Goal: Information Seeking & Learning: Learn about a topic

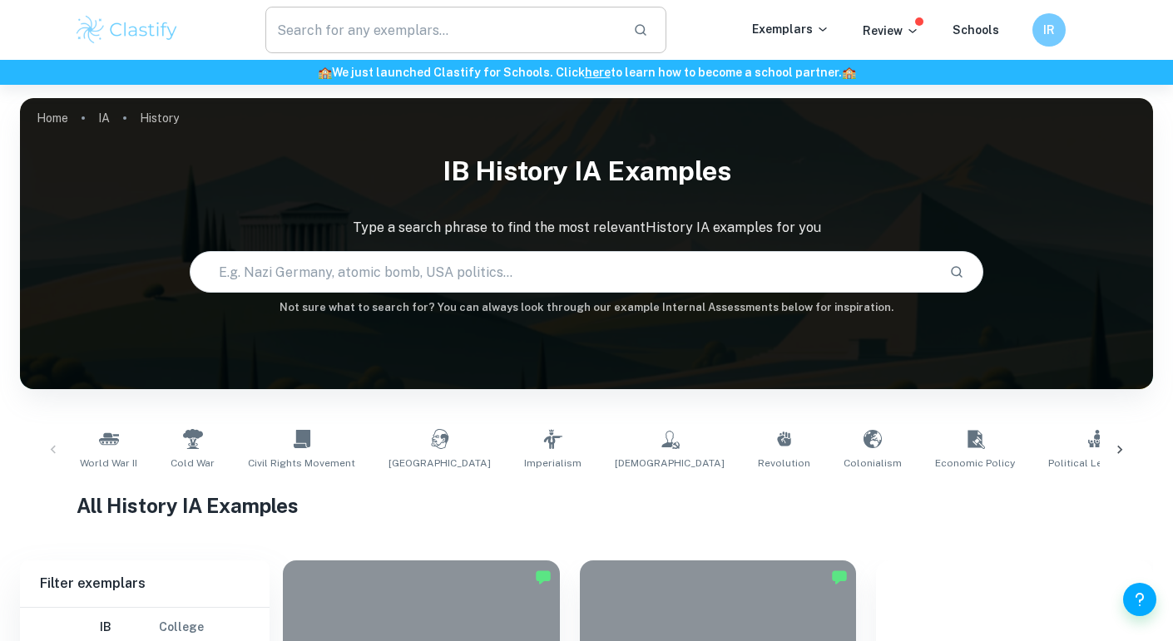
click at [412, 32] on input "text" at bounding box center [442, 30] width 354 height 47
click at [404, 25] on input "anthropology ee" at bounding box center [442, 30] width 354 height 47
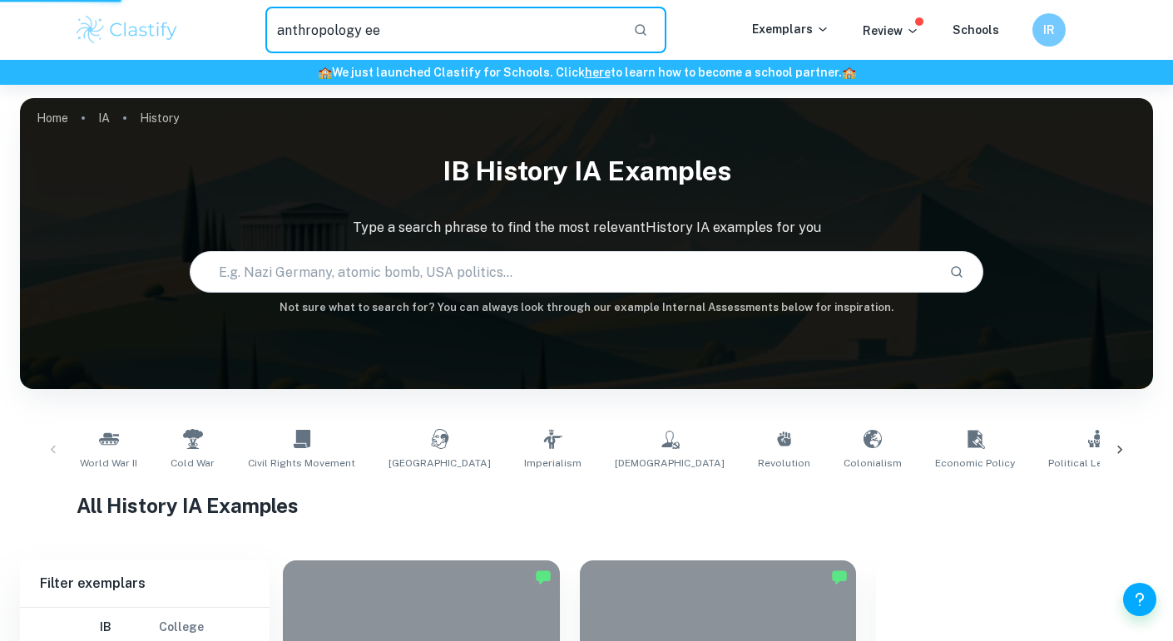
click at [404, 25] on input "anthropology ee" at bounding box center [442, 30] width 354 height 47
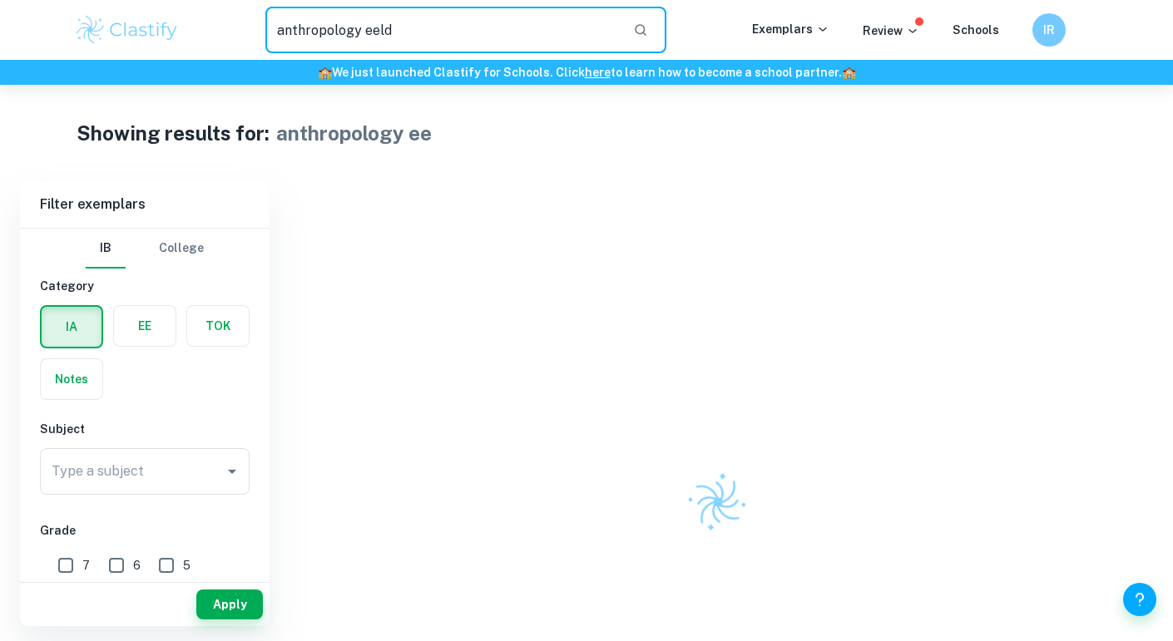
type input "anthropology eeld"
click at [146, 342] on label "button" at bounding box center [145, 326] width 62 height 40
click at [0, 0] on input "radio" at bounding box center [0, 0] width 0 height 0
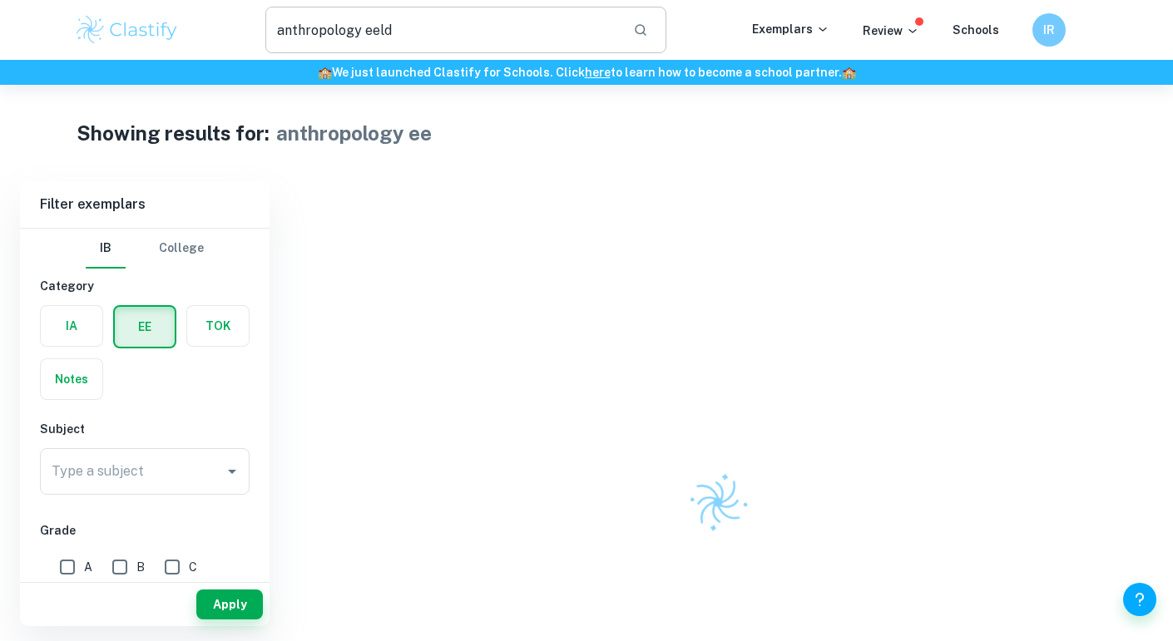
click at [439, 46] on input "anthropology eeld" at bounding box center [442, 30] width 354 height 47
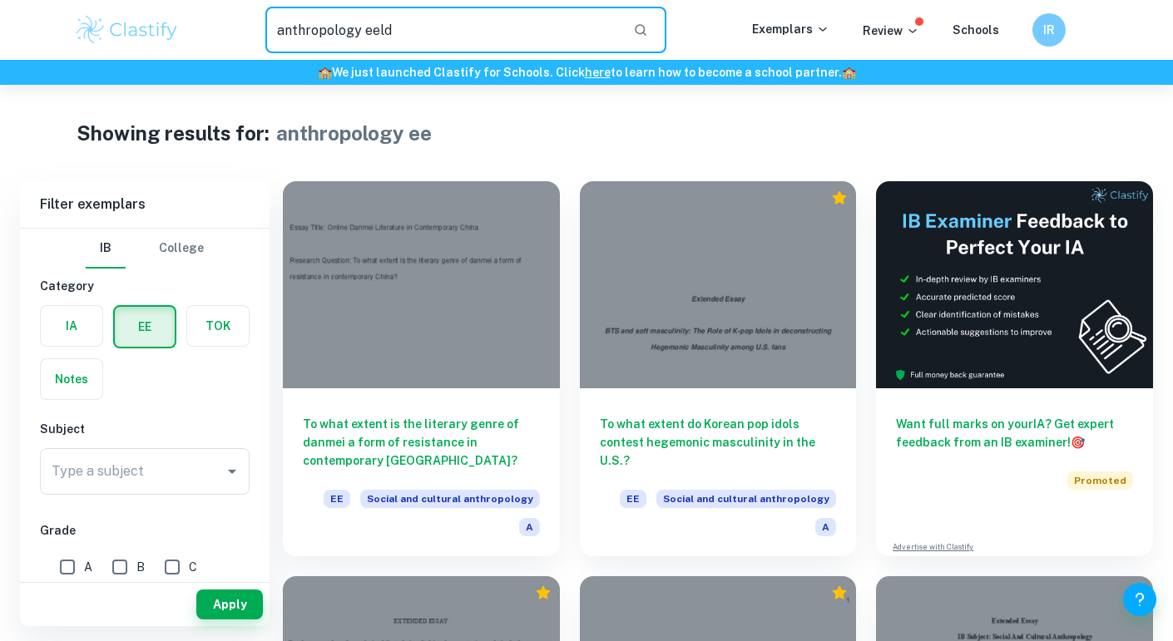
click at [439, 46] on input "anthropology eeld" at bounding box center [442, 30] width 354 height 47
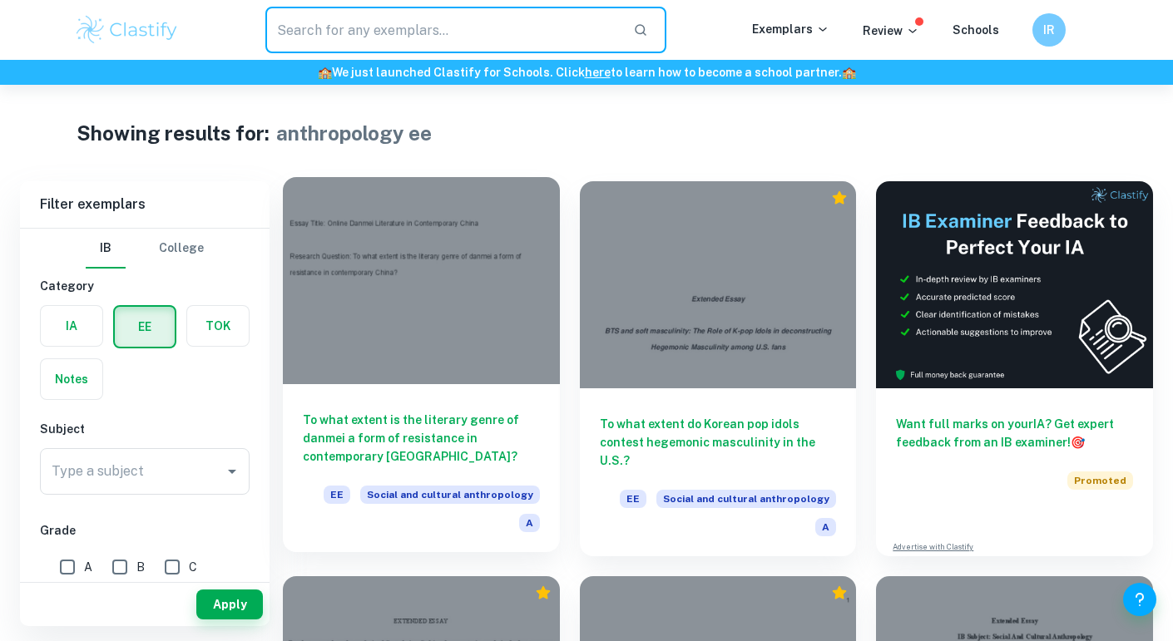
click at [407, 464] on h6 "To what extent is the literary genre of danmei a form of resistance in contempo…" at bounding box center [421, 438] width 237 height 55
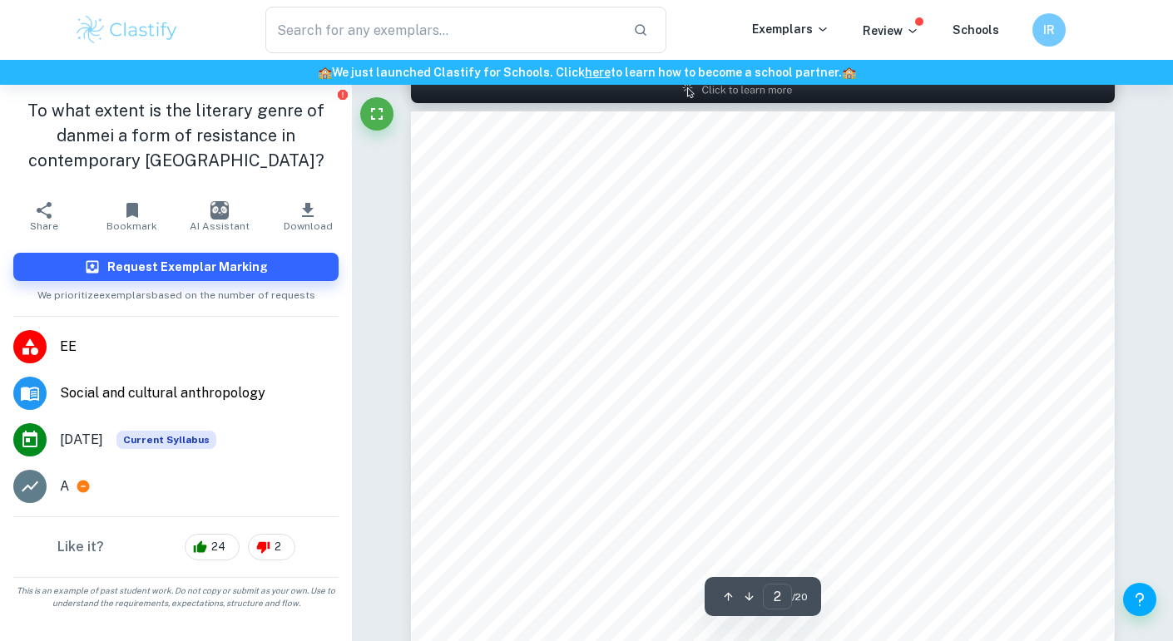
scroll to position [1110, 0]
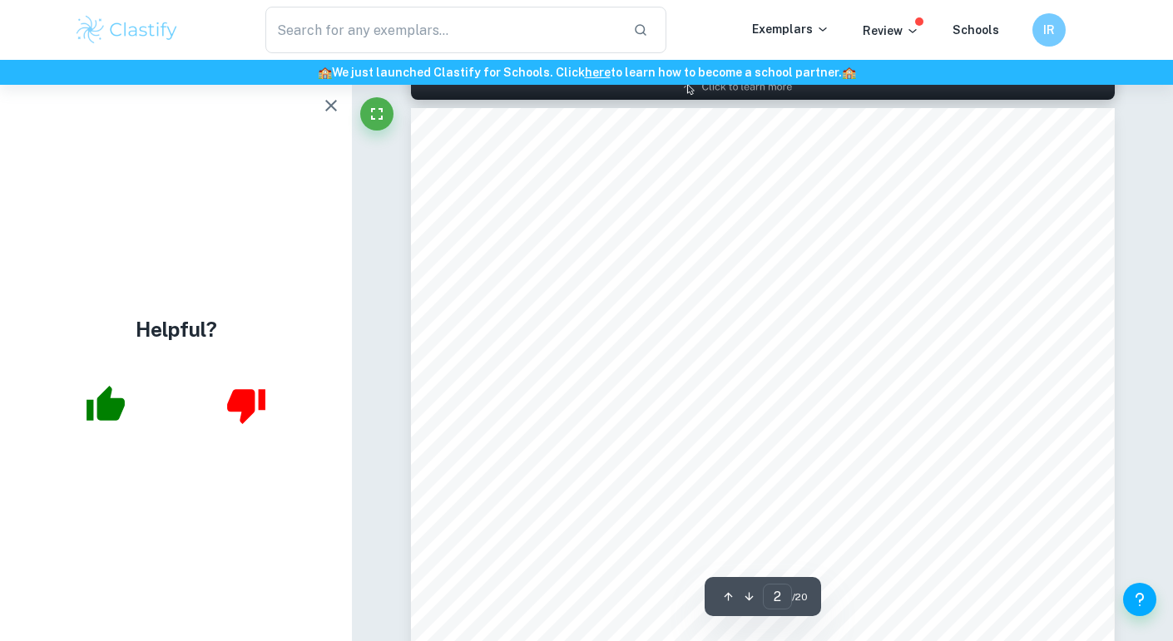
click at [565, 282] on span "Contents Page" at bounding box center [574, 276] width 91 height 13
click at [734, 256] on div "Contents Page Contents Page 2 Introduction 3 What is [PERSON_NAME]? ( 耽美 ) 3 [P…" at bounding box center [763, 605] width 704 height 994
click at [714, 327] on div "Contents Page Contents Page 2 Introduction 3 What is [PERSON_NAME]? ( 耽美 ) 3 [P…" at bounding box center [763, 605] width 704 height 994
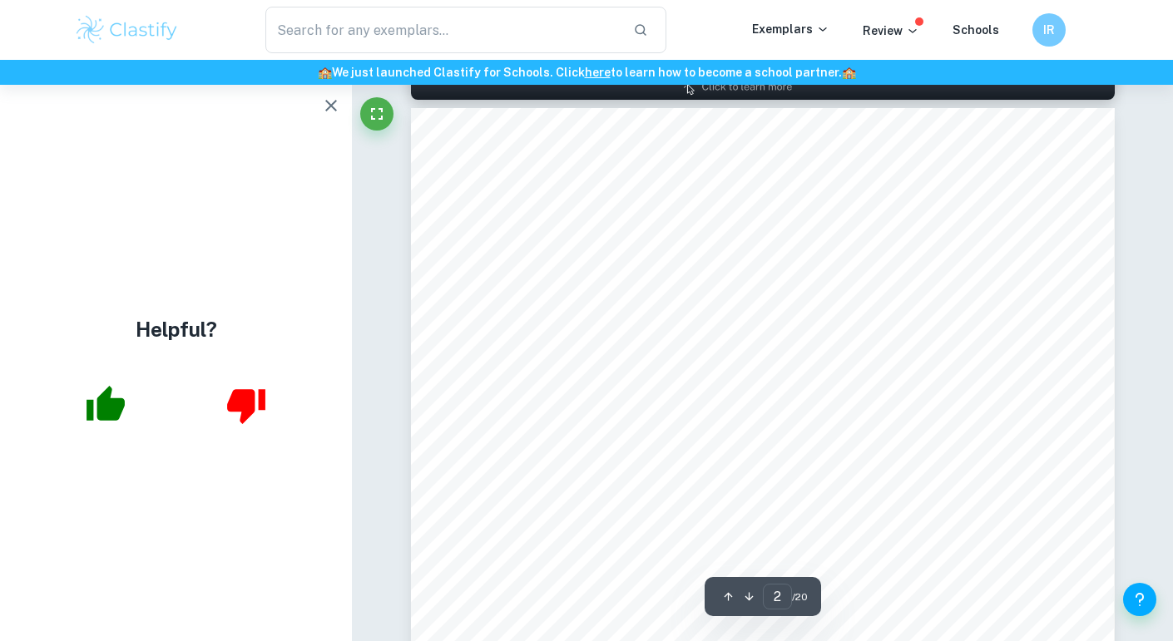
click at [714, 327] on div "Contents Page Contents Page 2 Introduction 3 What is [PERSON_NAME]? ( 耽美 ) 3 [P…" at bounding box center [763, 605] width 704 height 994
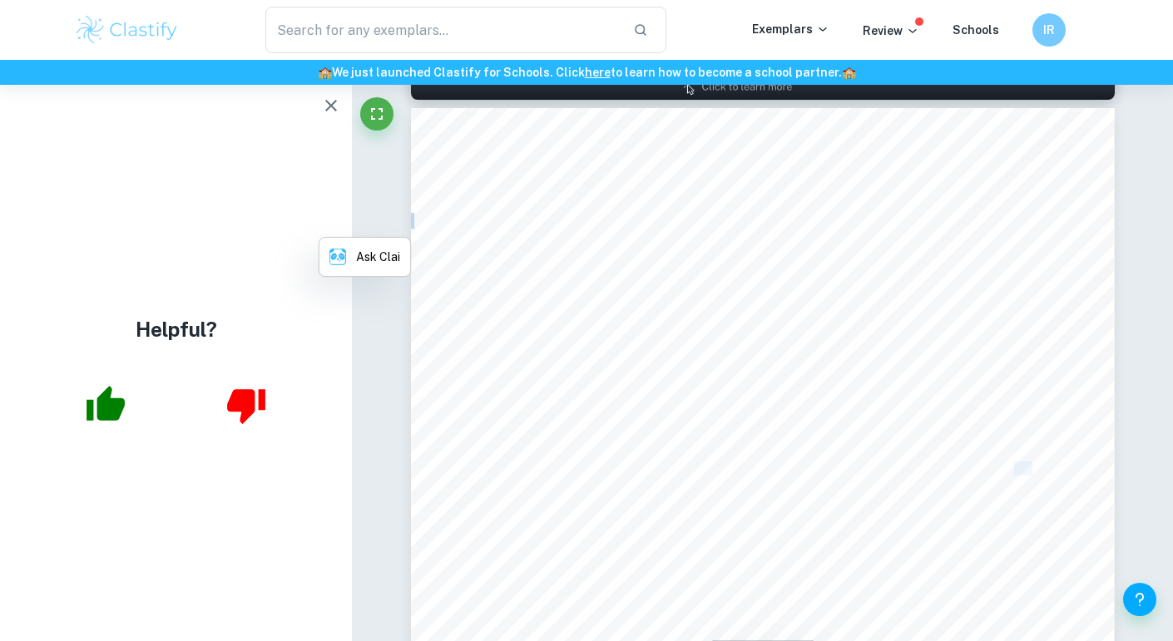
click at [714, 327] on div "Contents Page Contents Page 2 Introduction 3 What is [PERSON_NAME]? ( 耽美 ) 3 [P…" at bounding box center [763, 605] width 704 height 994
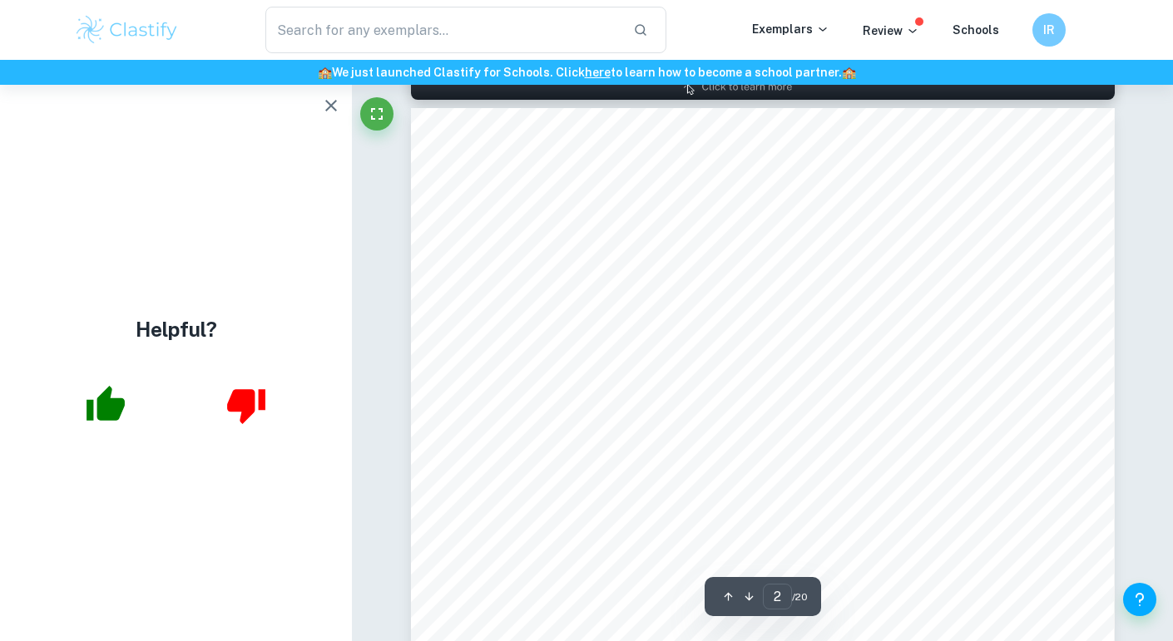
click at [627, 441] on span "Bibliography (Alphabetised)" at bounding box center [615, 441] width 173 height 13
click at [780, 442] on div "Contents Page Contents Page 2 Introduction 3 What is [PERSON_NAME]? ( 耽美 ) 3 [P…" at bounding box center [763, 605] width 704 height 994
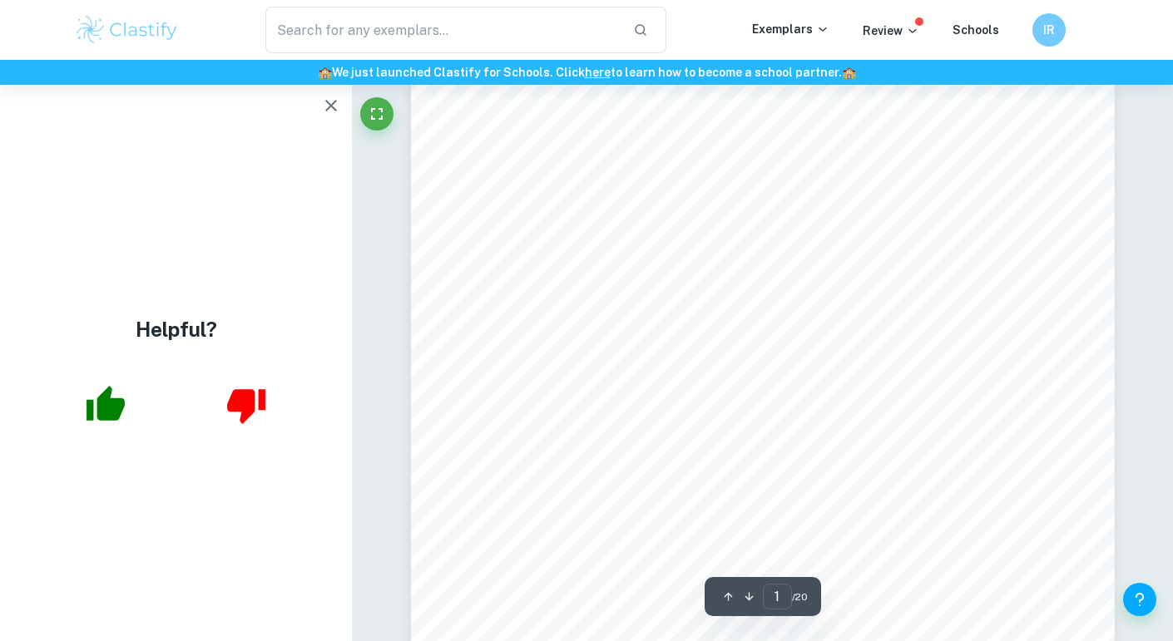
scroll to position [0, 0]
click at [329, 112] on icon "button" at bounding box center [331, 106] width 20 height 20
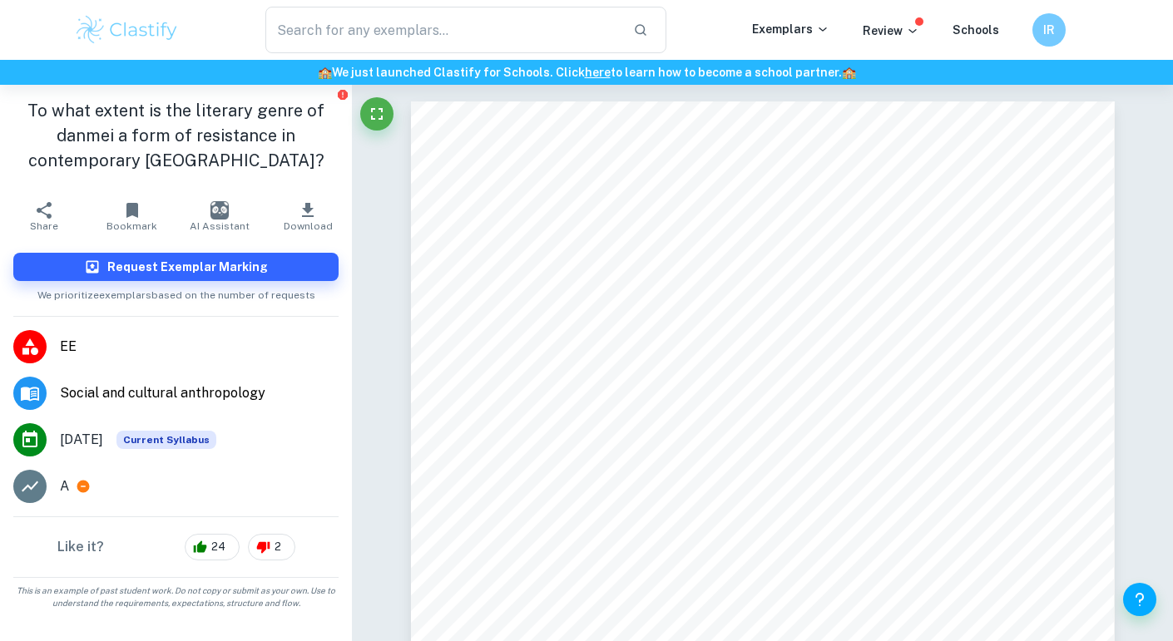
click at [87, 483] on icon at bounding box center [83, 487] width 12 height 12
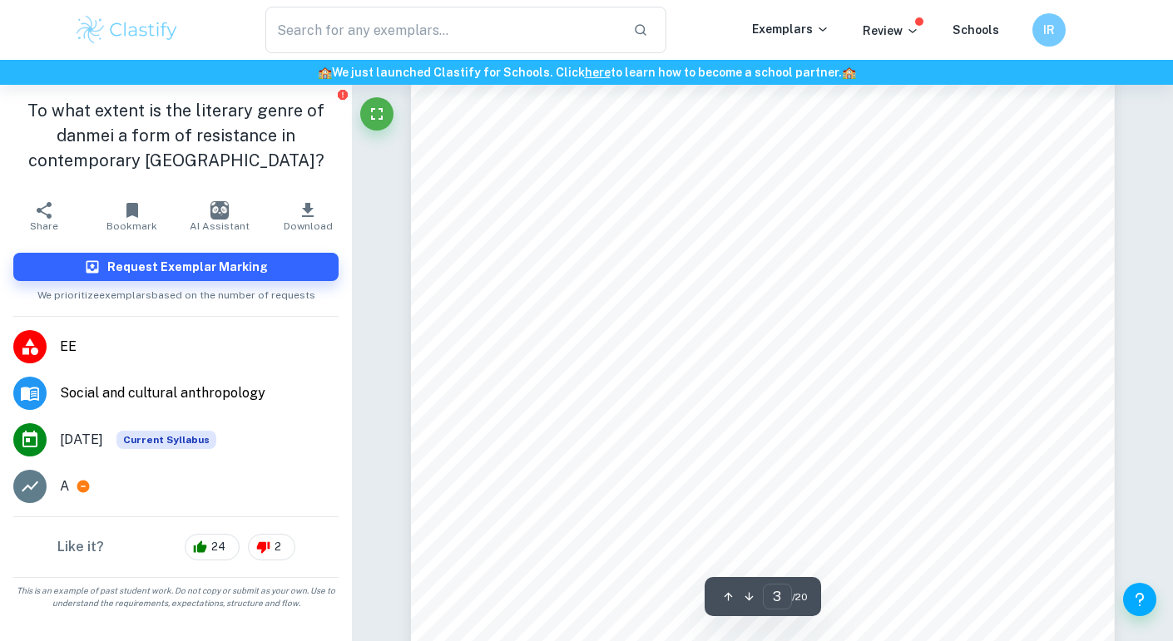
scroll to position [2286, 0]
drag, startPoint x: 486, startPoint y: 250, endPoint x: 684, endPoint y: 301, distance: 204.4
click at [684, 301] on div "Introduction My research focuses on how the danmei literary genre is a form of …" at bounding box center [763, 431] width 704 height 994
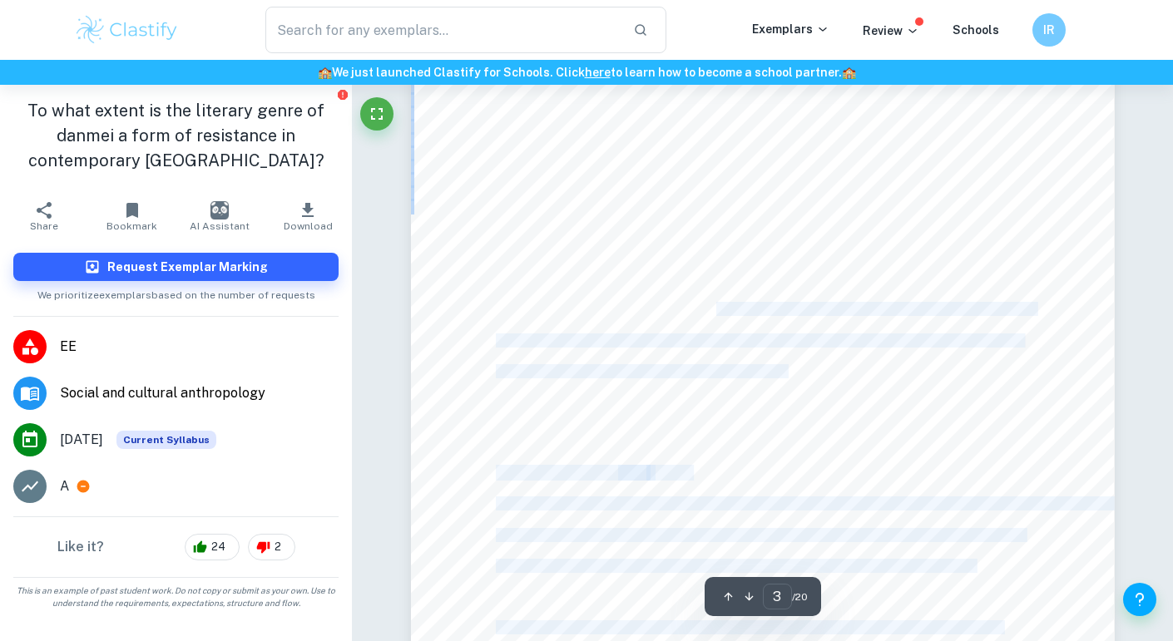
click at [815, 262] on div "Introduction My research focuses on how the danmei literary genre is a form of …" at bounding box center [763, 431] width 704 height 994
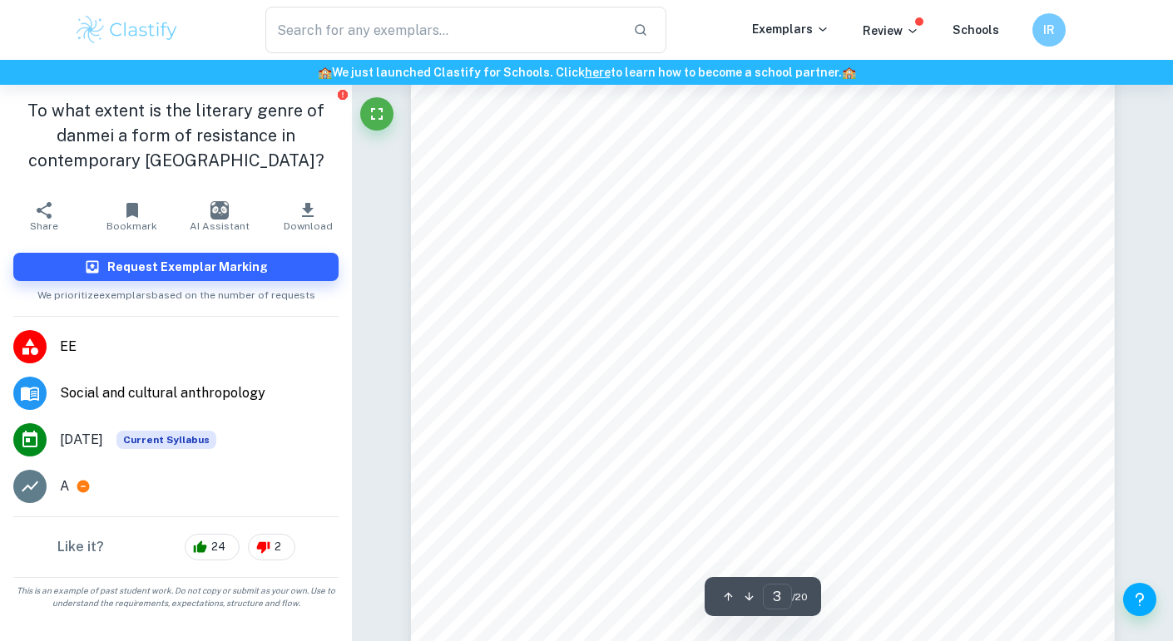
click at [572, 241] on span "I will be examining danmei authors who have had extreme consequences from their…" at bounding box center [758, 247] width 525 height 13
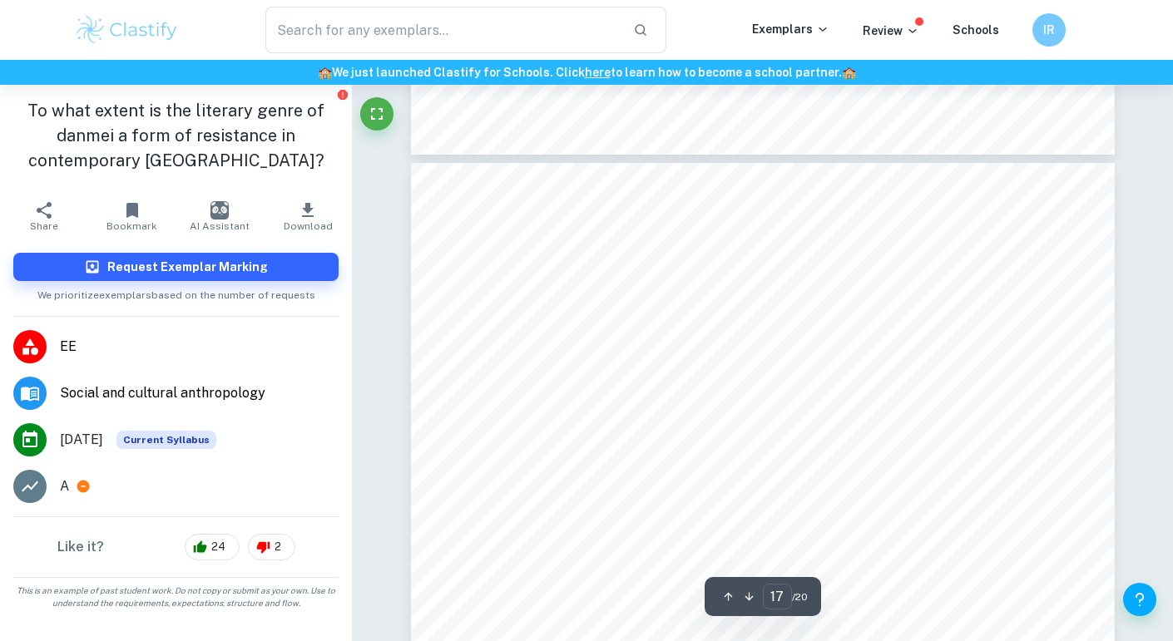
type input "16"
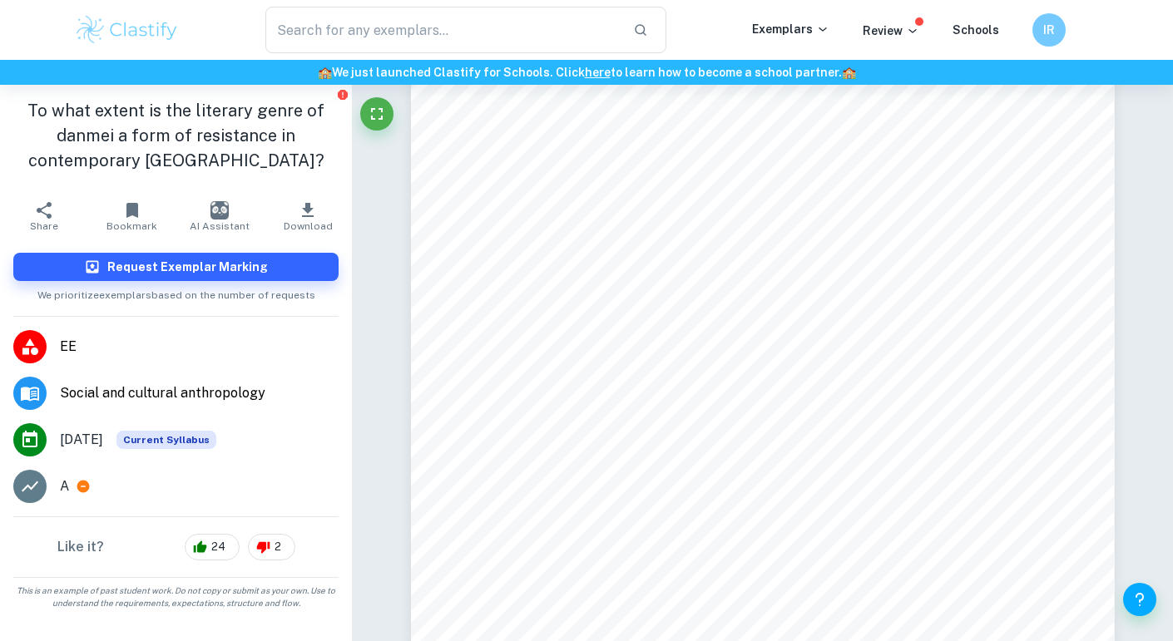
click at [130, 220] on span "Bookmark" at bounding box center [131, 226] width 51 height 12
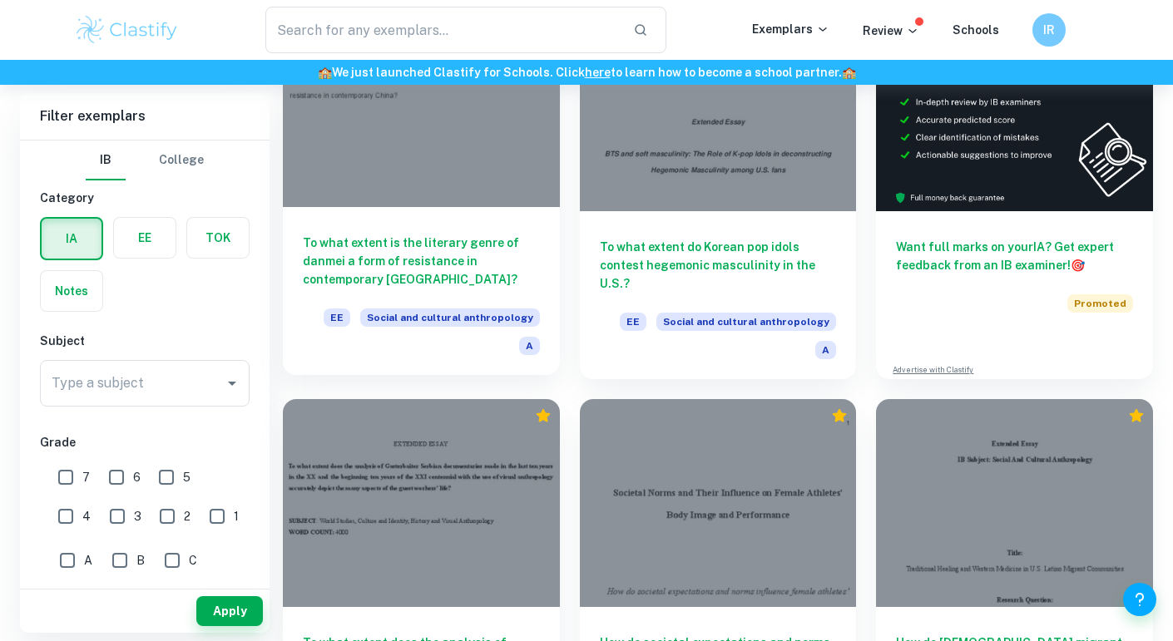
scroll to position [274, 0]
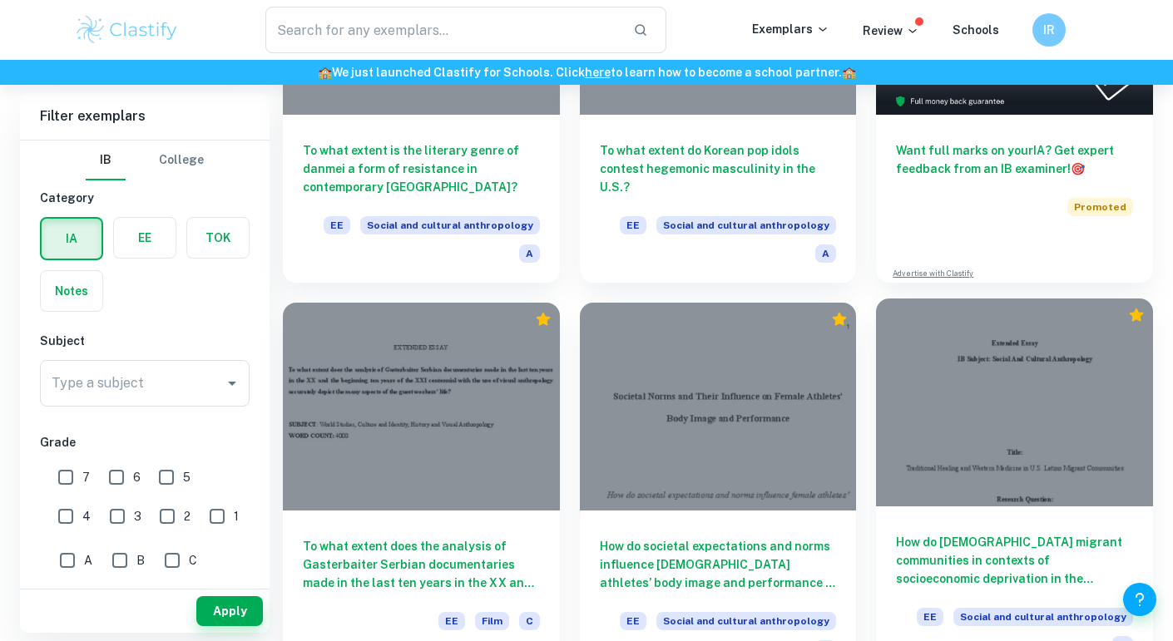
click at [1033, 548] on h6 "How do [DEMOGRAPHIC_DATA] migrant communities in contexts of socioeconomic depr…" at bounding box center [1014, 560] width 237 height 55
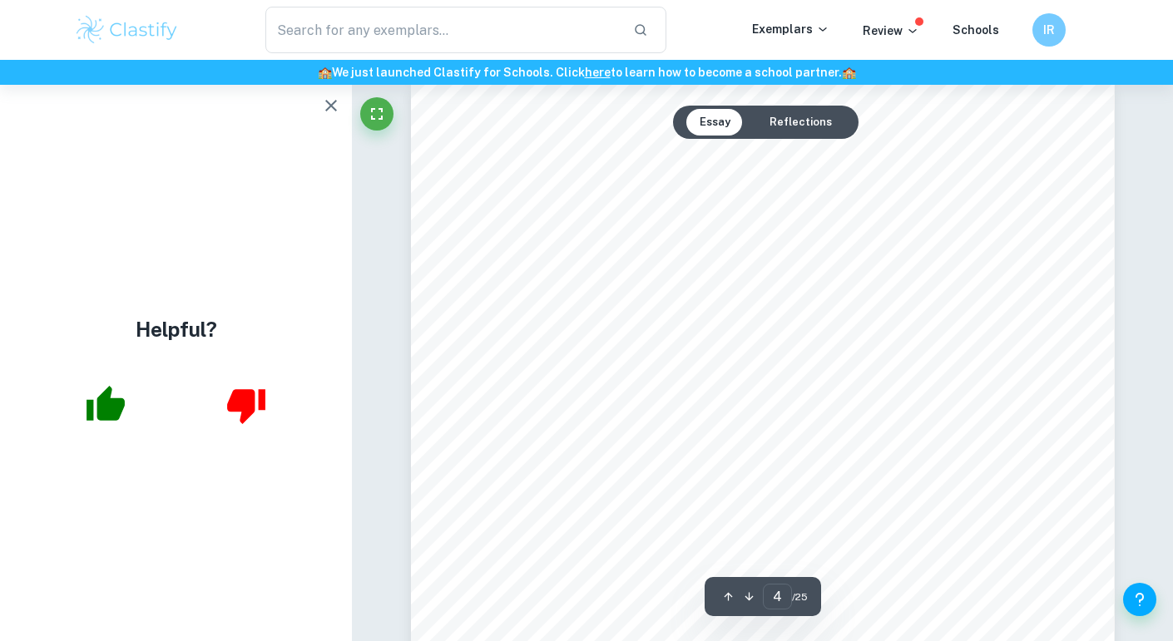
scroll to position [2885, 0]
click at [335, 108] on icon "button" at bounding box center [331, 106] width 12 height 12
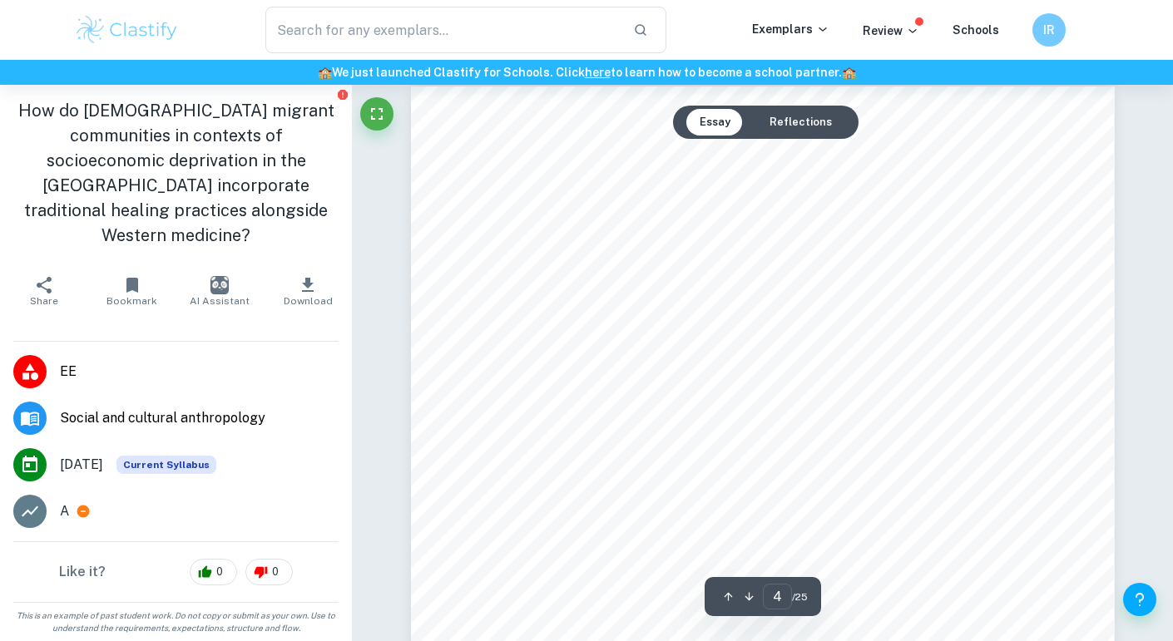
click at [794, 126] on button "Reflections" at bounding box center [800, 122] width 89 height 27
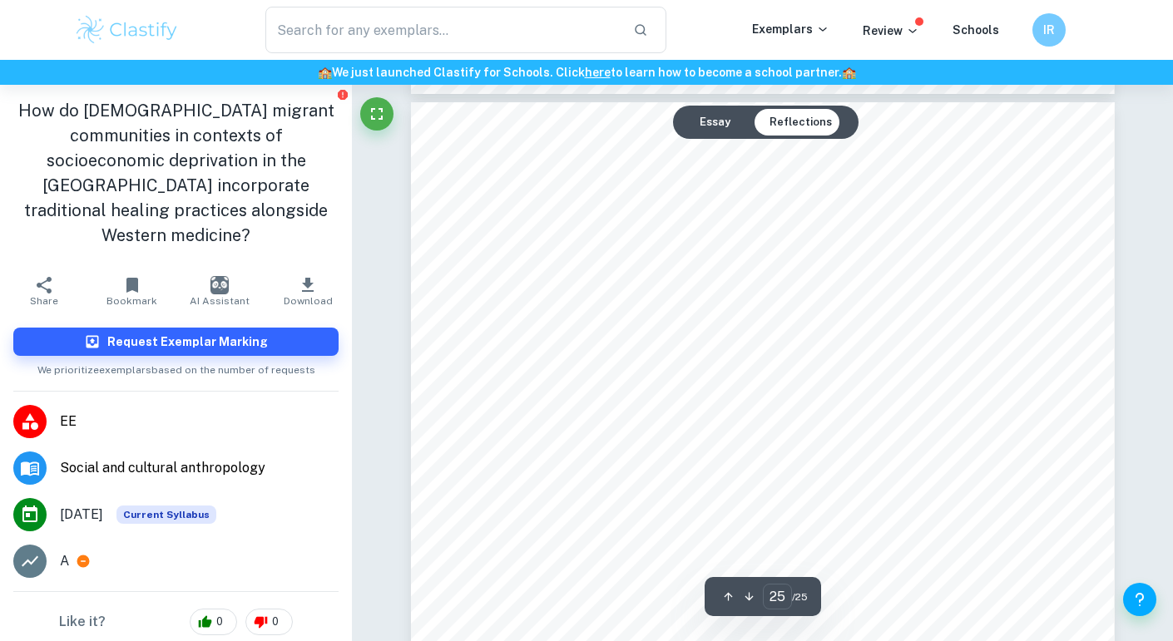
click at [722, 124] on button "Essay" at bounding box center [714, 122] width 57 height 27
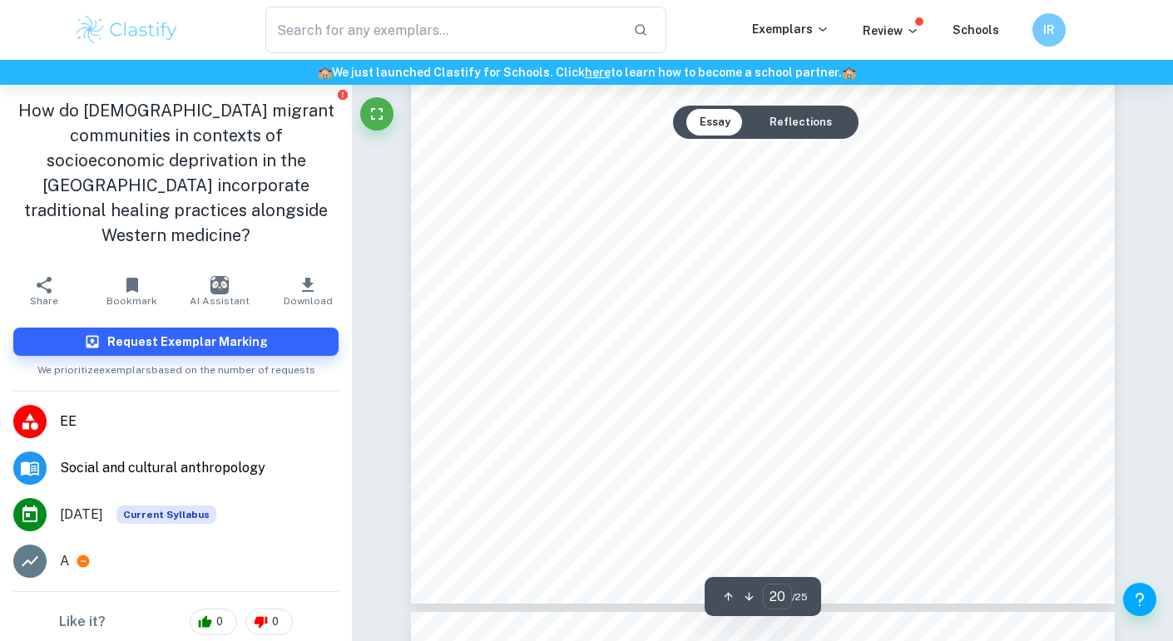
scroll to position [17975, 0]
click at [1053, 172] on div "How do [DEMOGRAPHIC_DATA] migrant communities in contexts of socioeconomic depr…" at bounding box center [763, 398] width 704 height 911
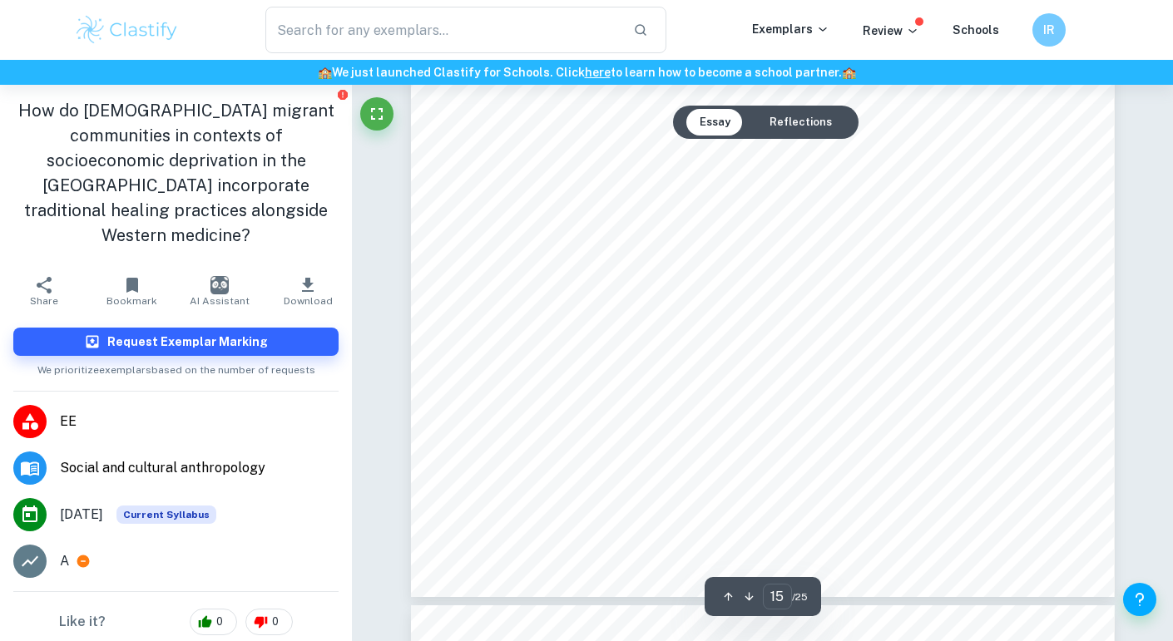
scroll to position [13387, 0]
click at [149, 268] on button "Bookmark" at bounding box center [132, 291] width 88 height 47
click at [567, 275] on span "As previously mentioned, the goal of this essay is to provide a critical unders…" at bounding box center [776, 274] width 482 height 14
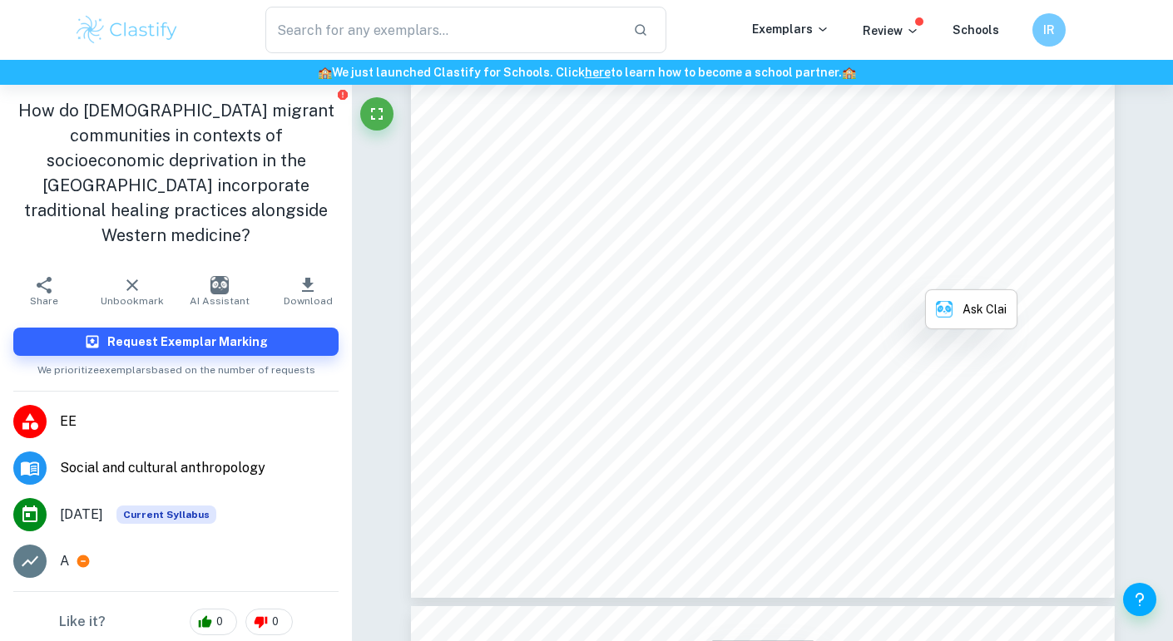
click at [567, 275] on span "As previously mentioned, the goal of this essay is to provide a critical unders…" at bounding box center [776, 274] width 482 height 14
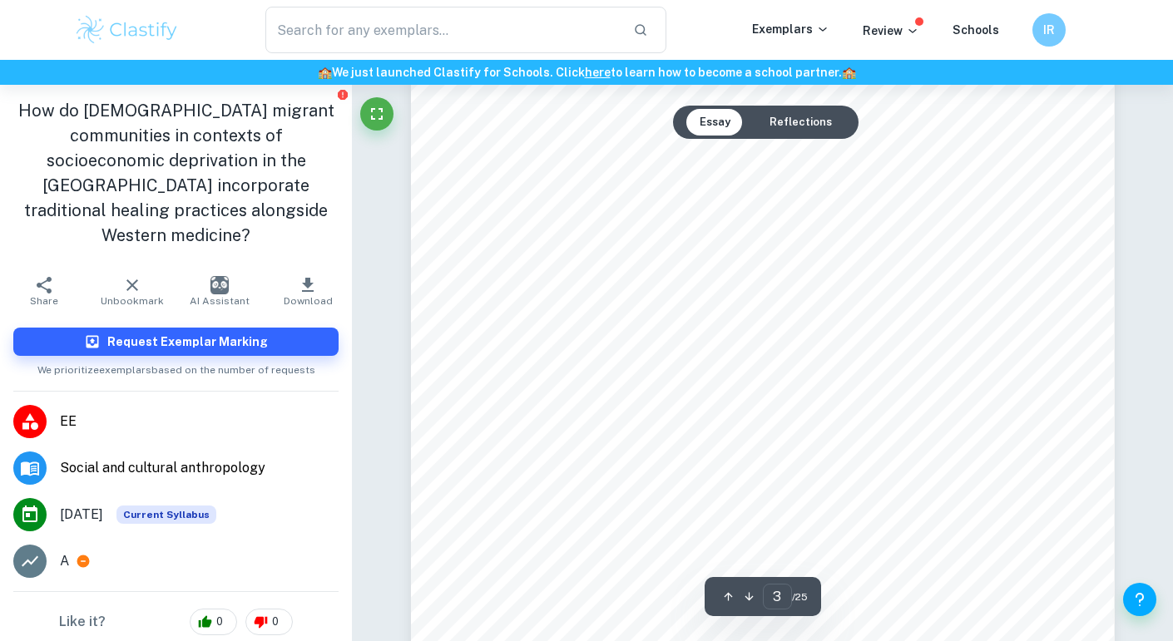
scroll to position [2059, 0]
type input "20"
